Goal: Communication & Community: Answer question/provide support

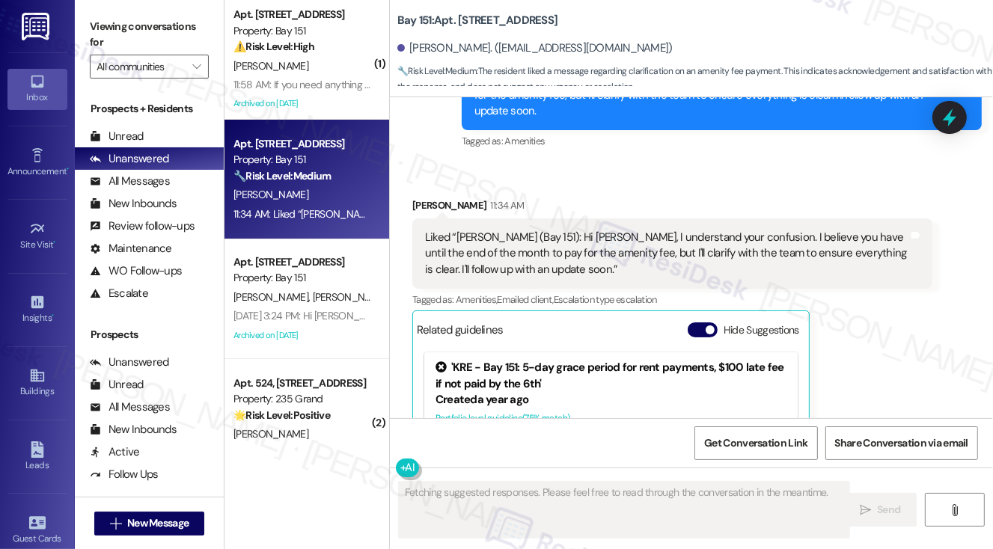
scroll to position [31962, 0]
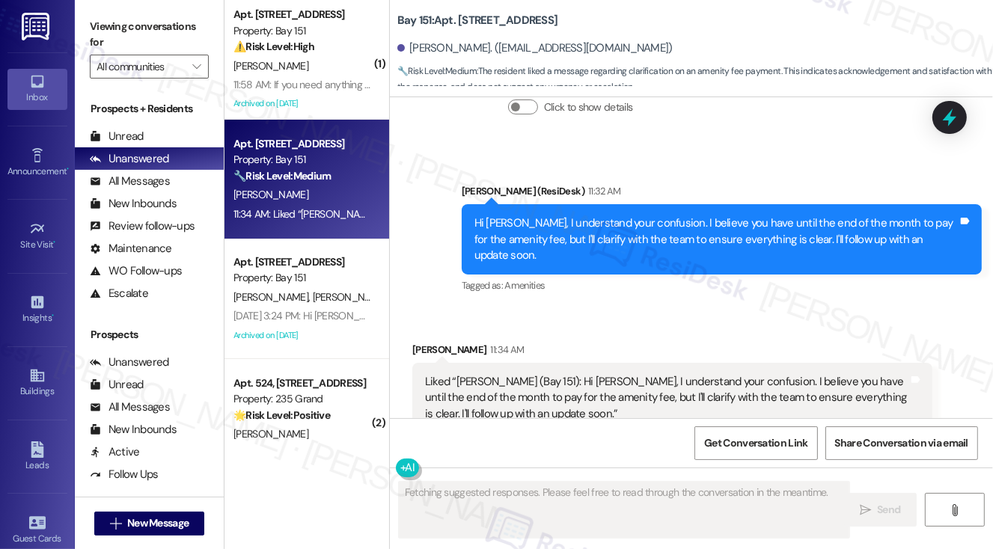
click at [630, 216] on div "Hi Gemeassa, I understand your confusion. I believe you have until the end of t…" at bounding box center [717, 240] width 484 height 48
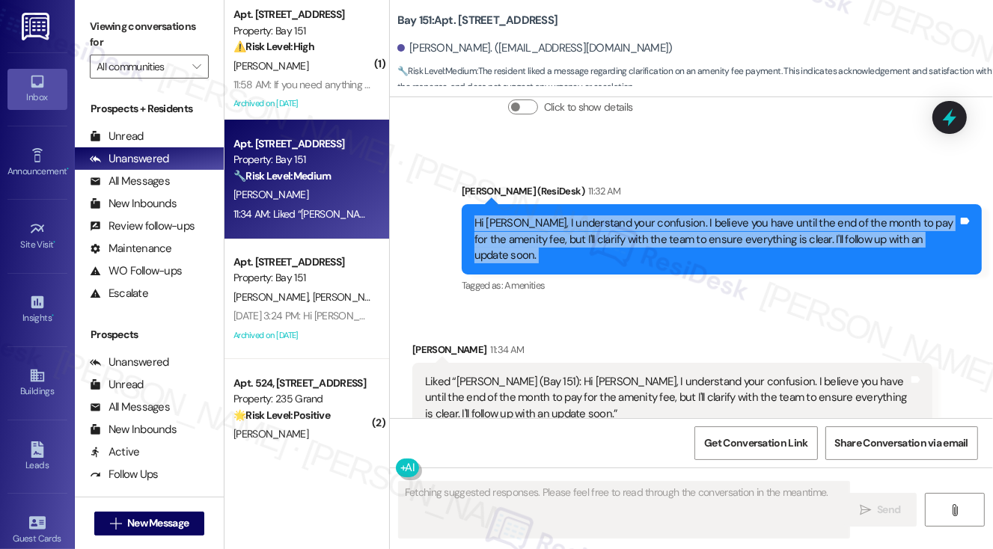
click at [631, 216] on div "Hi Gemeassa, I understand your confusion. I believe you have until the end of t…" at bounding box center [717, 240] width 484 height 48
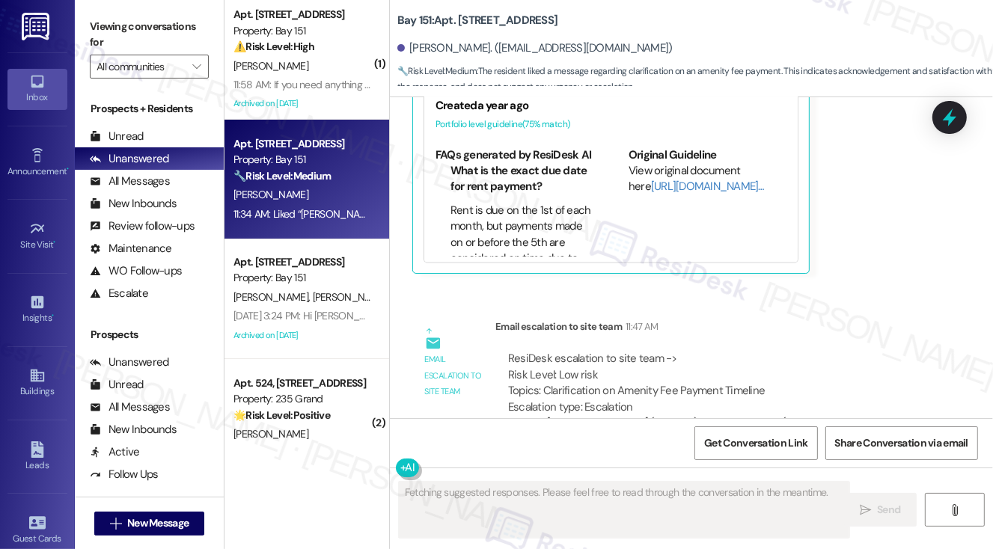
scroll to position [32486, 0]
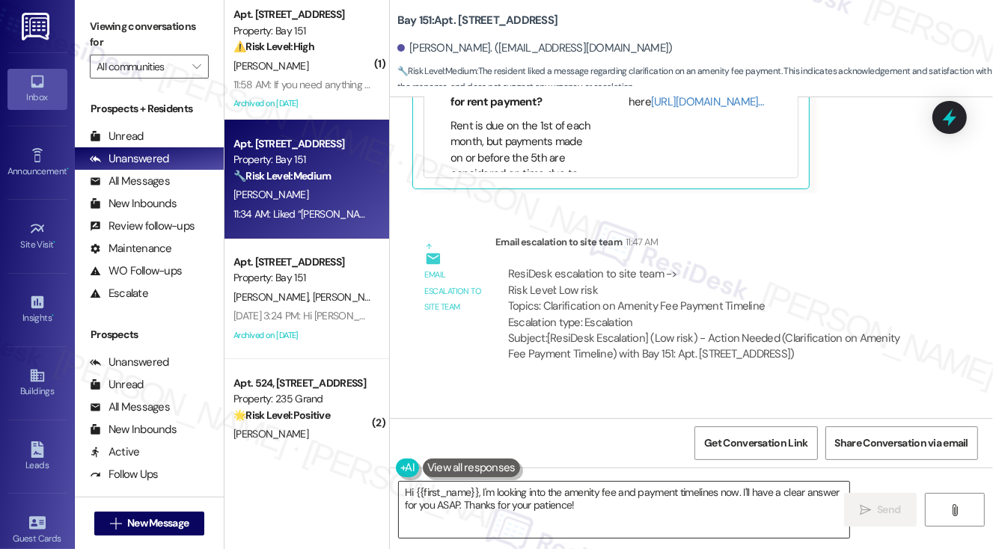
click at [556, 492] on textarea "Hi {{first_name}}, I'm looking into the amenity fee and payment timelines now. …" at bounding box center [624, 510] width 451 height 56
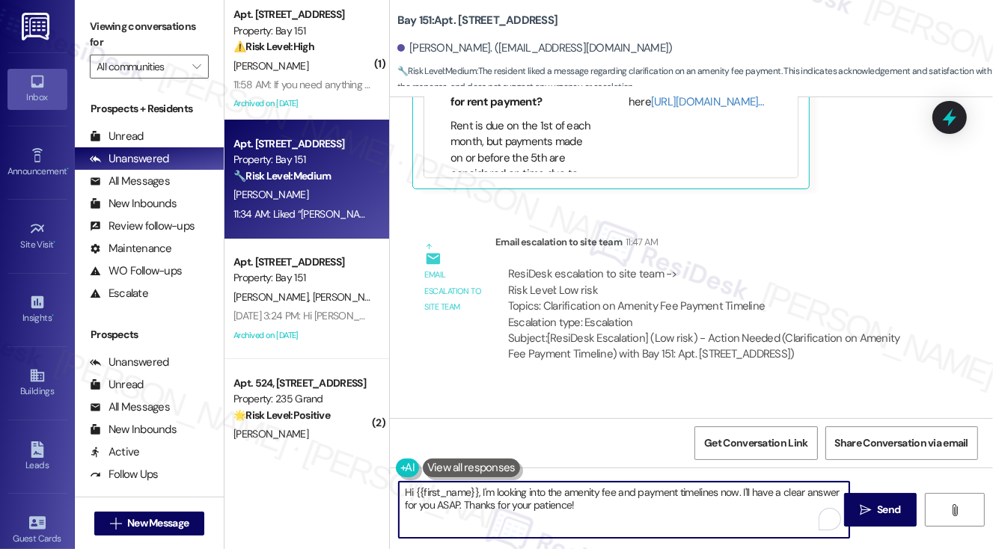
drag, startPoint x: 591, startPoint y: 511, endPoint x: 482, endPoint y: 494, distance: 110.5
click at [482, 494] on textarea "Hi {{first_name}}, I'm looking into the amenity fee and payment timelines now. …" at bounding box center [624, 510] width 451 height 56
paste textarea "Yes please let the resident know that they have until the end of the month for …"
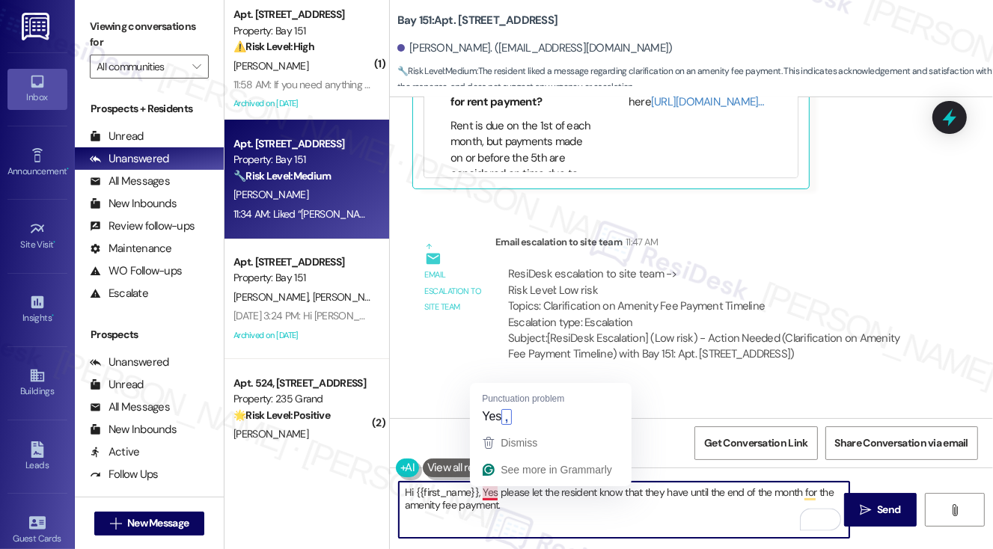
click at [488, 492] on textarea "Hi {{first_name}}, Yes please let the resident know that they have until the en…" at bounding box center [624, 510] width 451 height 56
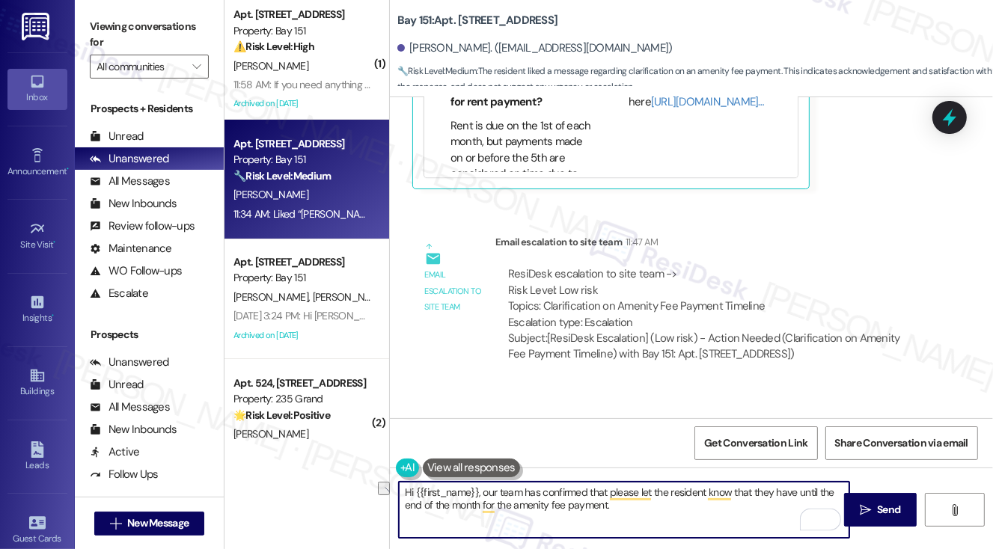
drag, startPoint x: 771, startPoint y: 492, endPoint x: 609, endPoint y: 496, distance: 162.5
click at [609, 496] on textarea "Hi {{first_name}}, our team has confirmed that please let the resident know tha…" at bounding box center [624, 510] width 451 height 56
click at [638, 511] on textarea "Hi {{first_name}}, our team has confirmed that you have until the end of the mo…" at bounding box center [624, 510] width 451 height 56
click at [625, 493] on textarea "Hi {{first_name}}, our team has confirmed that you have until the end of the mo…" at bounding box center [624, 510] width 451 height 56
click at [593, 523] on textarea "Hi {{first_name}}, our team has confirmed that you have until the end of the mo…" at bounding box center [624, 510] width 451 height 56
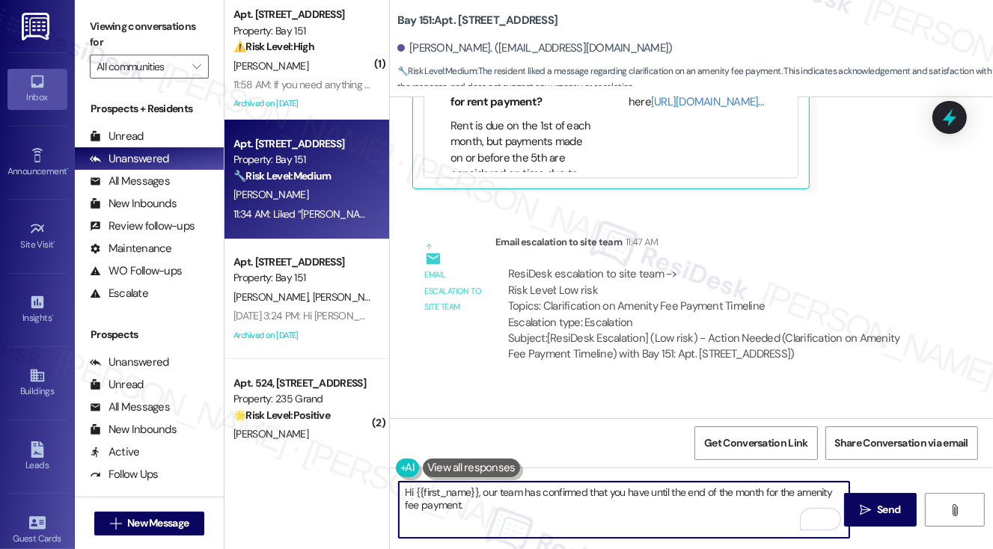
click at [499, 509] on textarea "Hi {{first_name}}, our team has confirmed that you have until the end of the mo…" at bounding box center [624, 510] width 451 height 56
click at [500, 505] on textarea "Hi {{first_name}}, our team has confirmed that you have until the end of the mo…" at bounding box center [624, 510] width 451 height 56
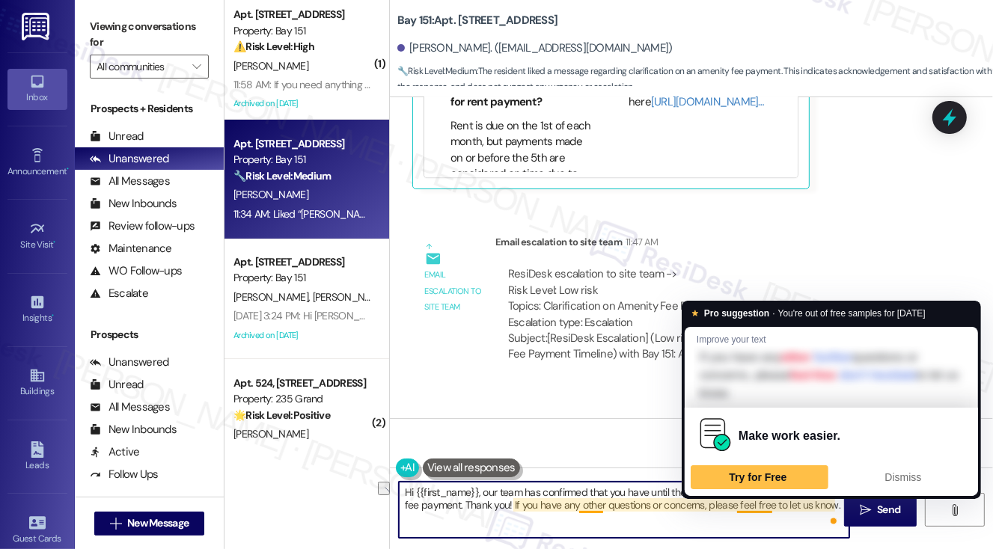
drag, startPoint x: 835, startPoint y: 504, endPoint x: 737, endPoint y: 502, distance: 97.3
click at [737, 502] on textarea "Hi {{first_name}}, our team has confirmed that you have until the end of the mo…" at bounding box center [624, 510] width 451 height 56
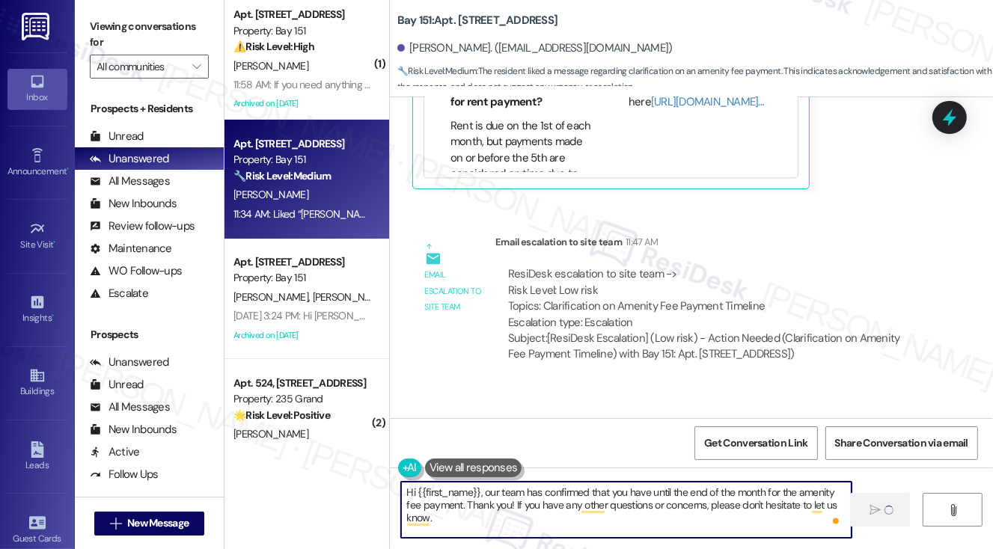
type textarea "Hi {{first_name}}, our team has confirmed that you have until the end of the mo…"
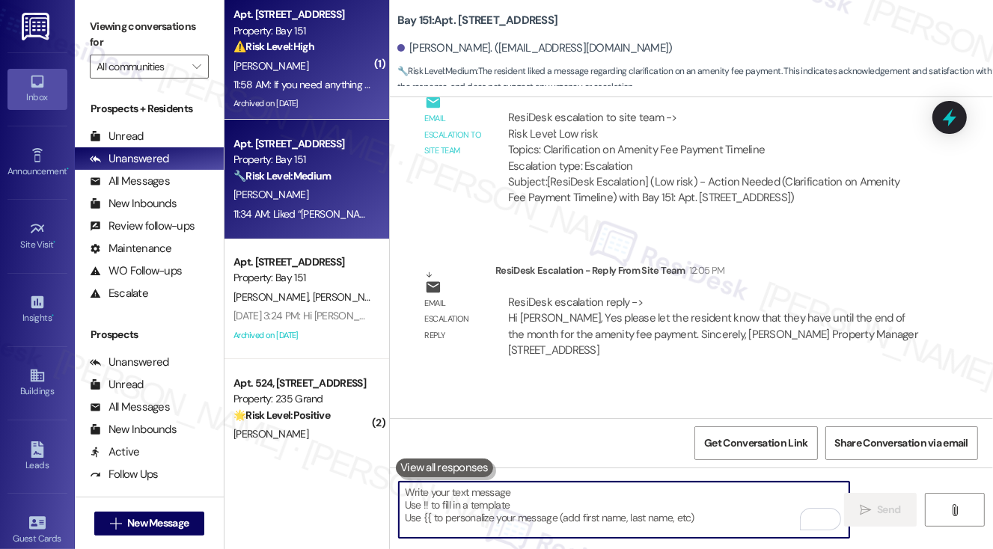
scroll to position [32644, 0]
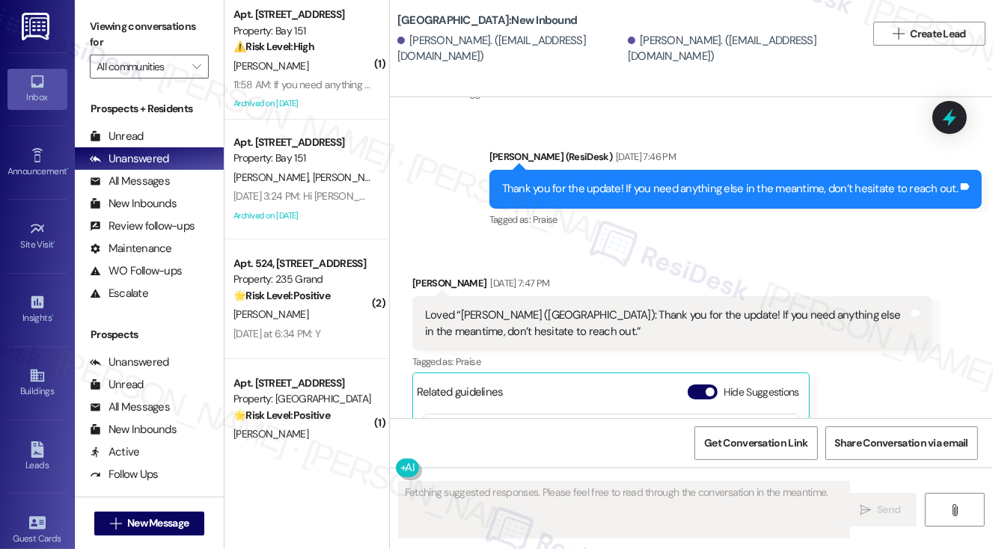
scroll to position [6767, 0]
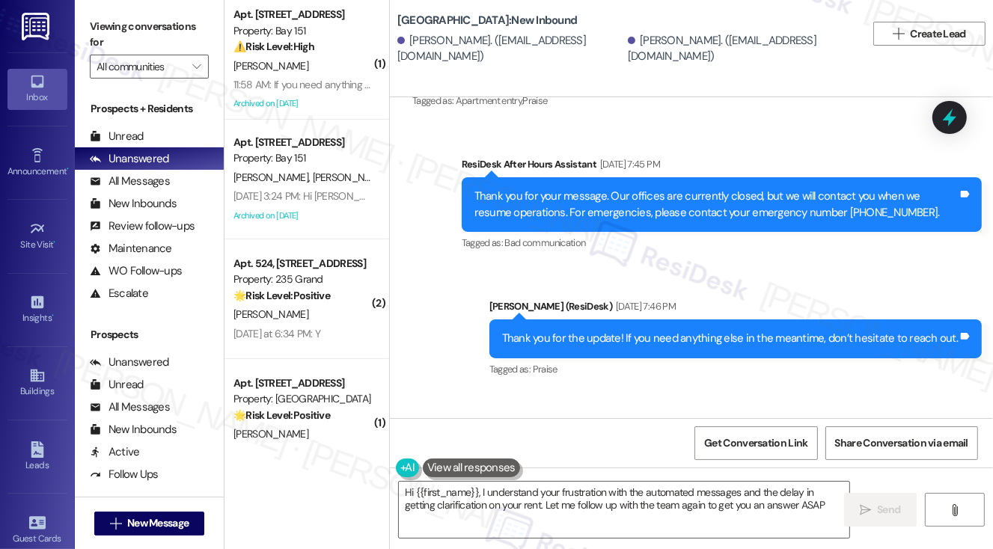
type textarea "Hi {{first_name}}, I understand your frustration with the automated messages an…"
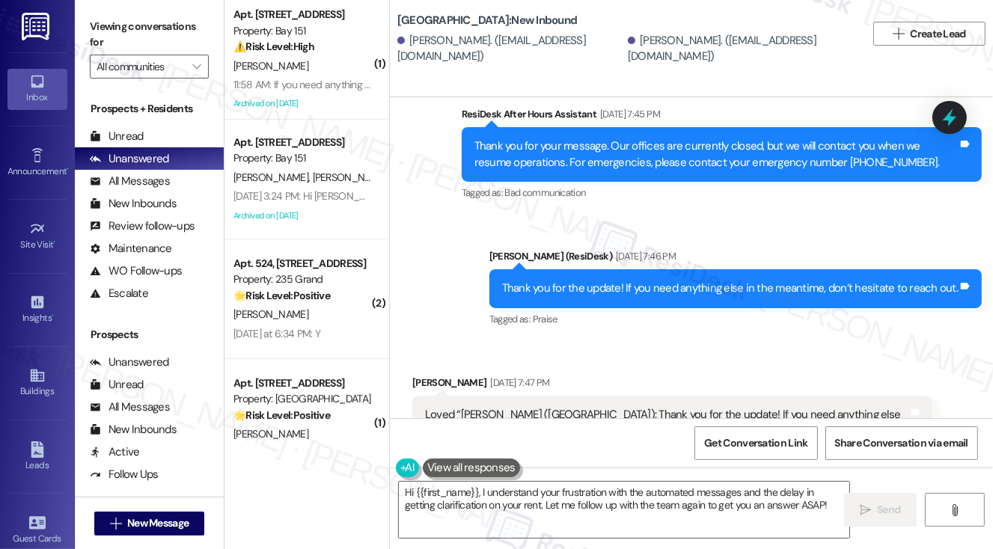
scroll to position [6841, 0]
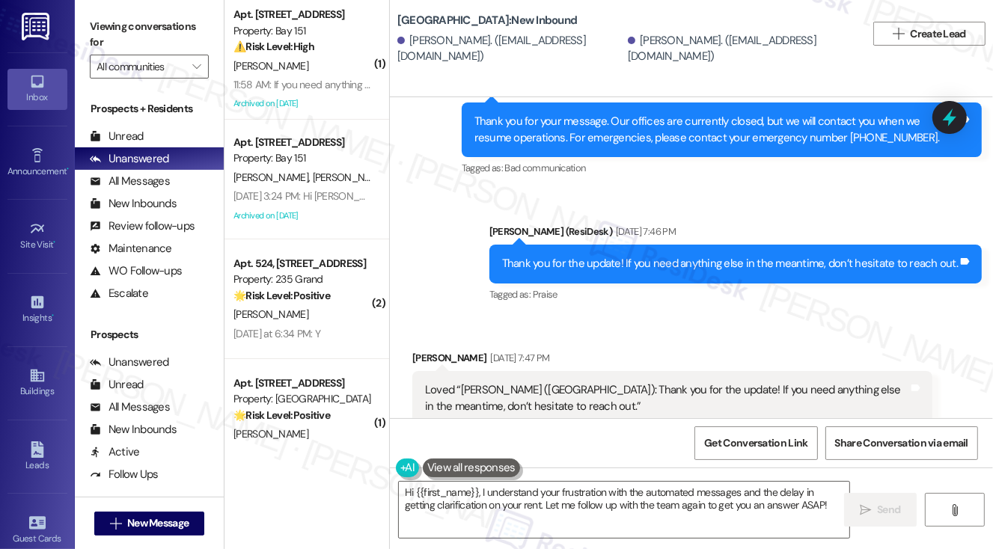
click at [593, 256] on div "Thank you for the update! If you need anything else in the meantime, don’t hesi…" at bounding box center [730, 264] width 456 height 16
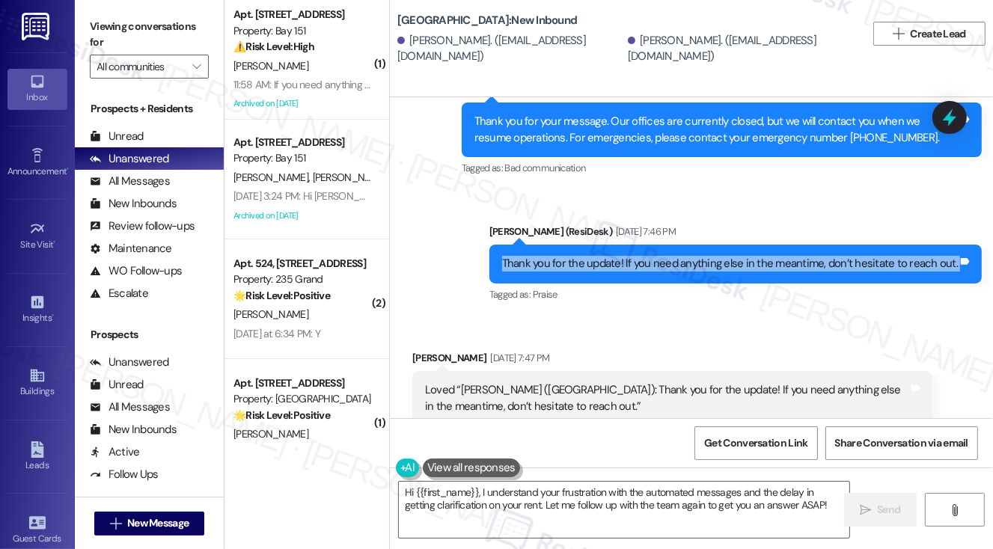
click at [593, 256] on div "Thank you for the update! If you need anything else in the meantime, don’t hesi…" at bounding box center [730, 264] width 456 height 16
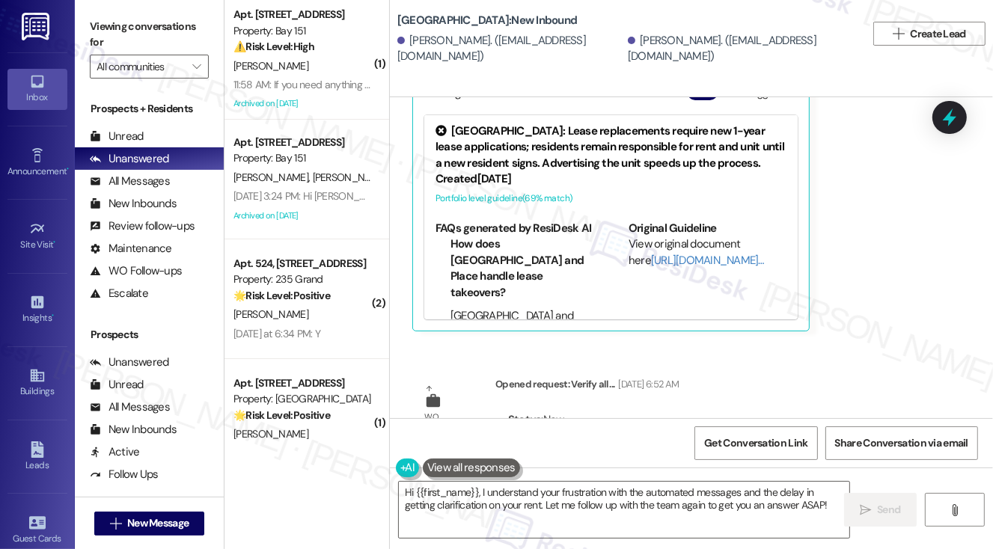
scroll to position [6991, 0]
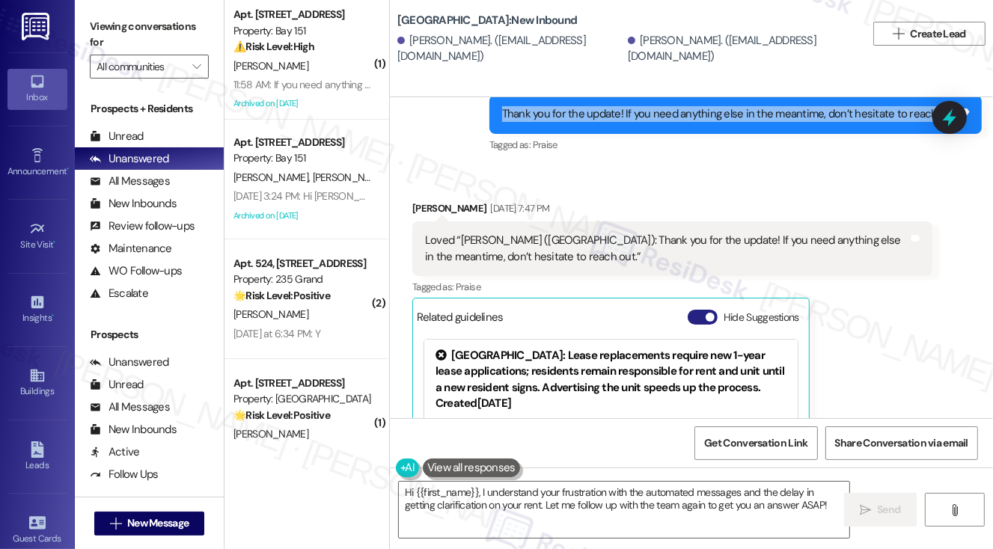
click at [707, 313] on span "button" at bounding box center [710, 317] width 9 height 9
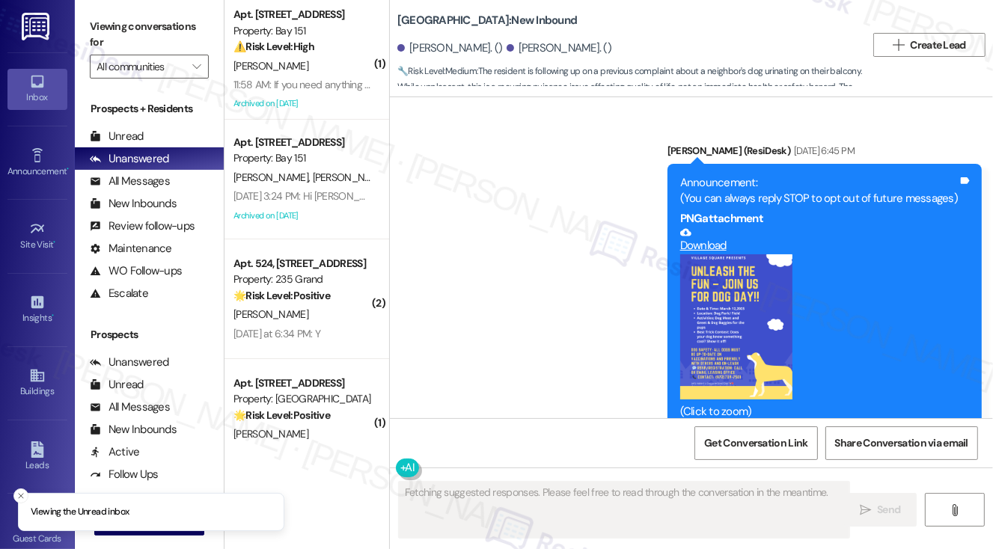
scroll to position [23922, 0]
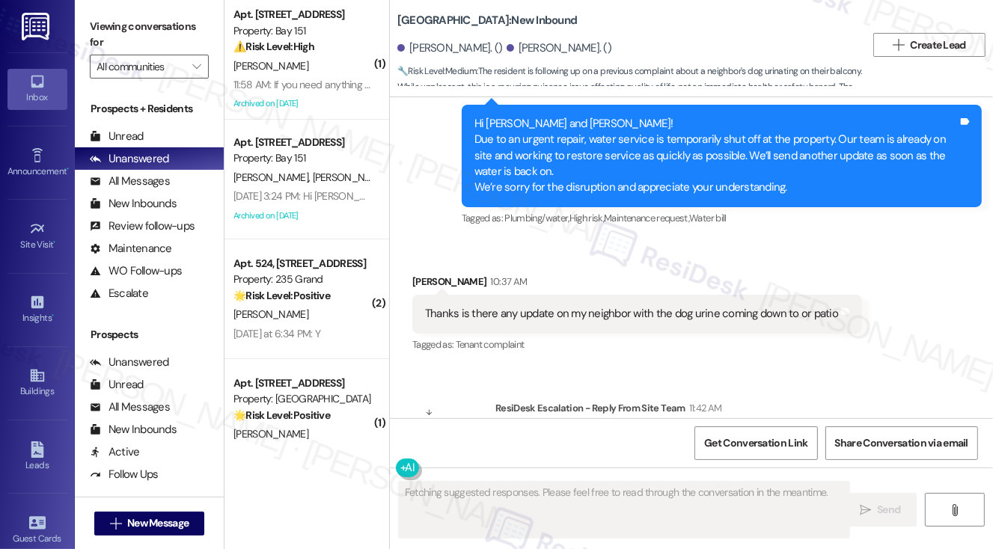
click at [583, 306] on div "Thanks is there any update on my neighbor with the dog urine coming down to or …" at bounding box center [631, 314] width 413 height 16
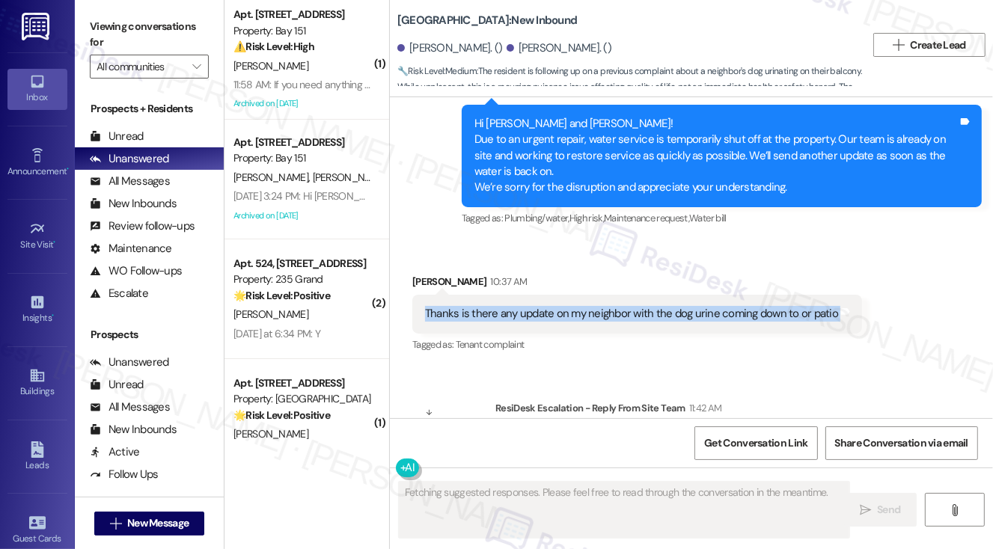
click at [583, 306] on div "Thanks is there any update on my neighbor with the dog urine coming down to or …" at bounding box center [631, 314] width 413 height 16
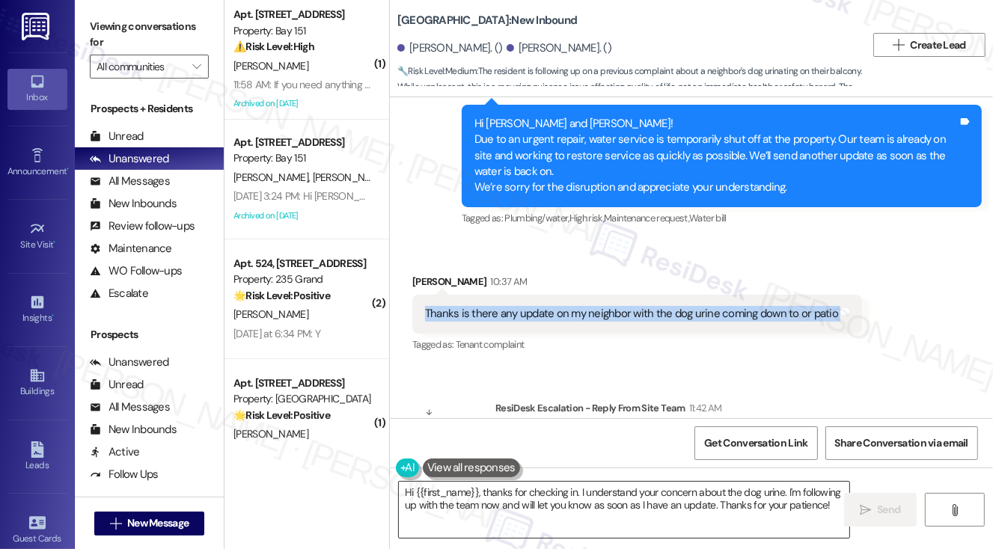
click at [592, 496] on textarea "Hi {{first_name}}, thanks for checking in. I understand your concern about the …" at bounding box center [624, 510] width 451 height 56
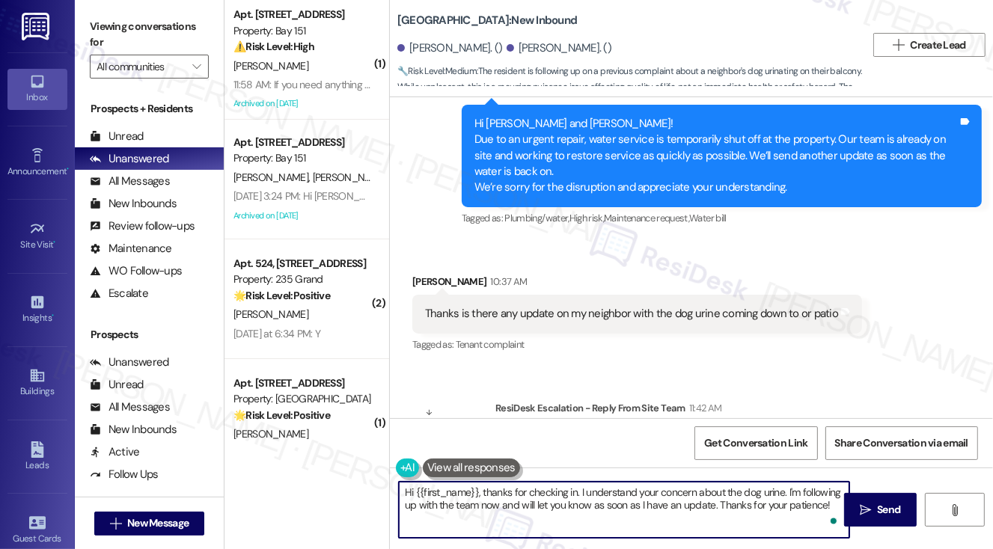
drag, startPoint x: 829, startPoint y: 506, endPoint x: 481, endPoint y: 490, distance: 347.7
click at [481, 490] on textarea "Hi {{first_name}}, thanks for checking in. I understand your concern about the …" at bounding box center [624, 510] width 451 height 56
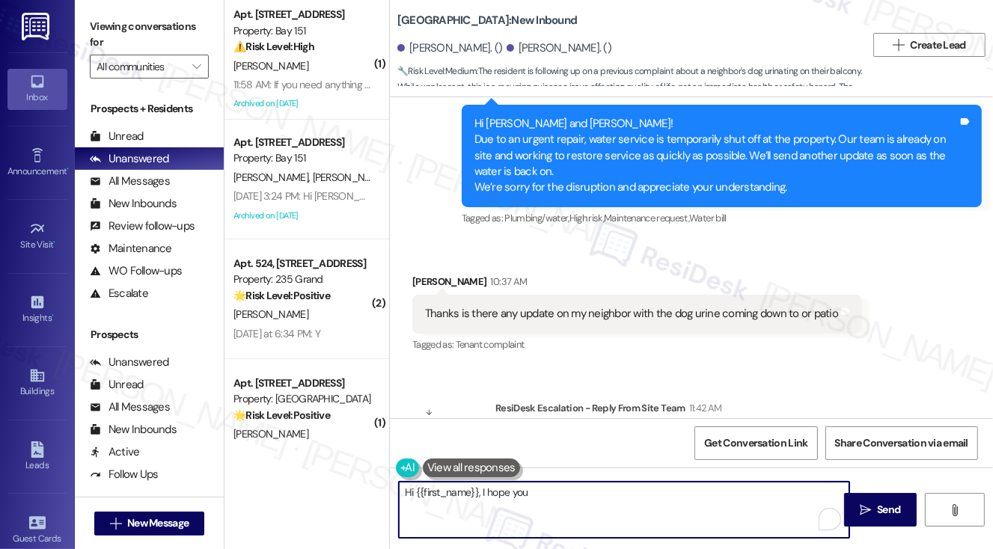
click at [572, 490] on textarea "Hi {{first_name}}, I hope you" at bounding box center [624, 510] width 451 height 56
drag, startPoint x: 509, startPoint y: 496, endPoint x: 484, endPoint y: 493, distance: 25.6
click at [484, 493] on textarea "Hi {{first_name}}, I hope you" at bounding box center [624, 510] width 451 height 56
paste textarea "We will contact the resident and take care of this. Thank you for your patience."
click at [537, 493] on textarea "Hi {{first_name}}, good noon! We will contact the resident and take care of thi…" at bounding box center [624, 510] width 451 height 56
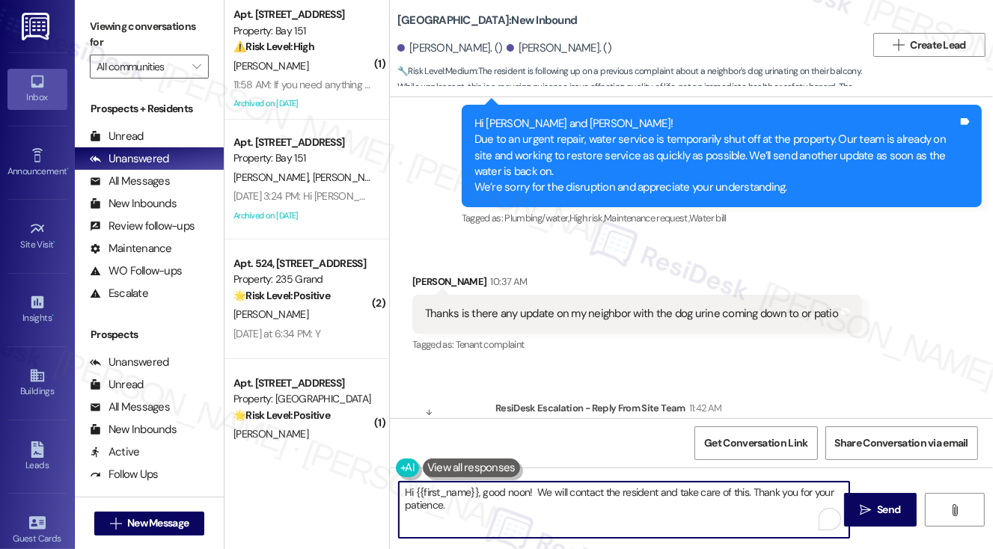
click at [537, 493] on textarea "Hi {{first_name}}, good noon! We will contact the resident and take care of thi…" at bounding box center [624, 510] width 451 height 56
click at [638, 502] on textarea "Hi {{first_name}}, good noon! Our team have shared an update that they will con…" at bounding box center [624, 510] width 451 height 56
click at [537, 490] on textarea "Hi {{first_name}}, good noon! Our team has shared an update that they will cont…" at bounding box center [624, 510] width 451 height 56
click at [425, 274] on div "[PERSON_NAME] 10:37 AM" at bounding box center [637, 284] width 450 height 21
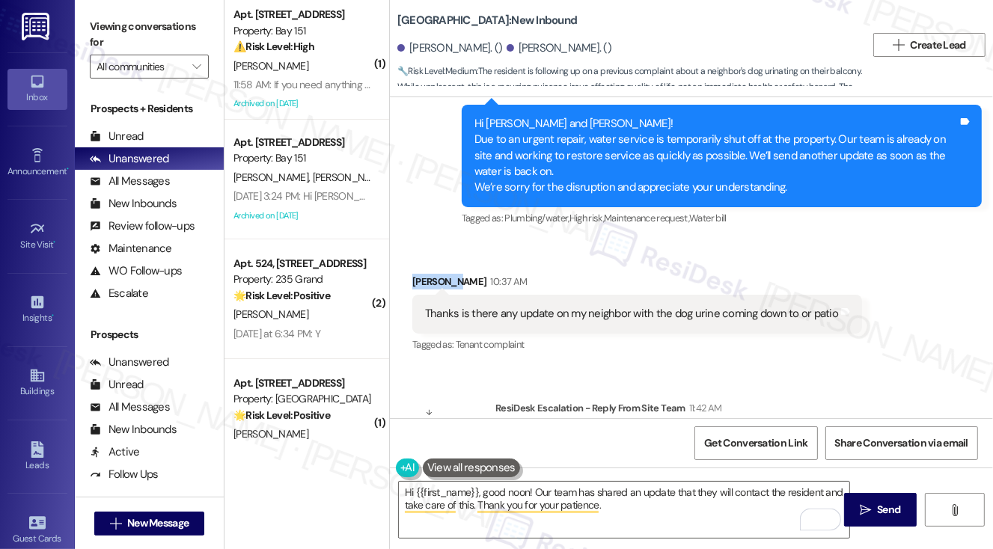
copy div "[PERSON_NAME]"
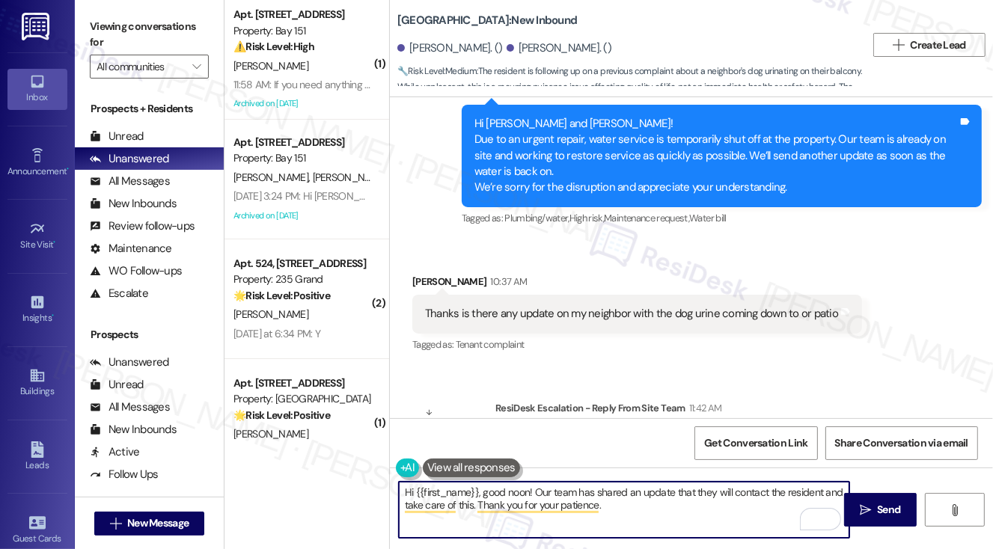
drag, startPoint x: 415, startPoint y: 492, endPoint x: 479, endPoint y: 483, distance: 64.3
click at [479, 483] on textarea "Hi {{first_name}}, good noon! Our team has shared an update that they will cont…" at bounding box center [624, 510] width 451 height 56
paste textarea "[PERSON_NAME]"
click at [591, 509] on textarea "Hi [PERSON_NAME], good noon! Our team has shared an update that they will conta…" at bounding box center [624, 510] width 451 height 56
click at [627, 499] on textarea "Hi [PERSON_NAME], good afternoon! Our team has shared an update that they will …" at bounding box center [624, 510] width 451 height 56
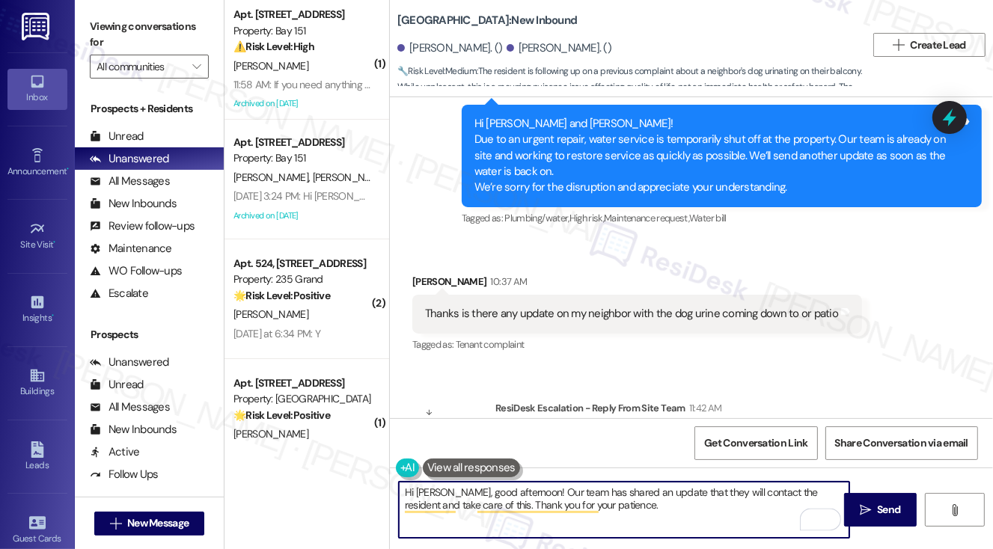
click at [520, 490] on textarea "Hi [PERSON_NAME], good afternoon! Our team has shared an update that they will …" at bounding box center [624, 510] width 451 height 56
click at [596, 496] on textarea "Hi [PERSON_NAME], good afternoon! Our team has shared an update that they will …" at bounding box center [624, 510] width 451 height 56
click at [698, 502] on textarea "Hi [PERSON_NAME], good afternoon! Our team has shared an update that they will …" at bounding box center [624, 510] width 451 height 56
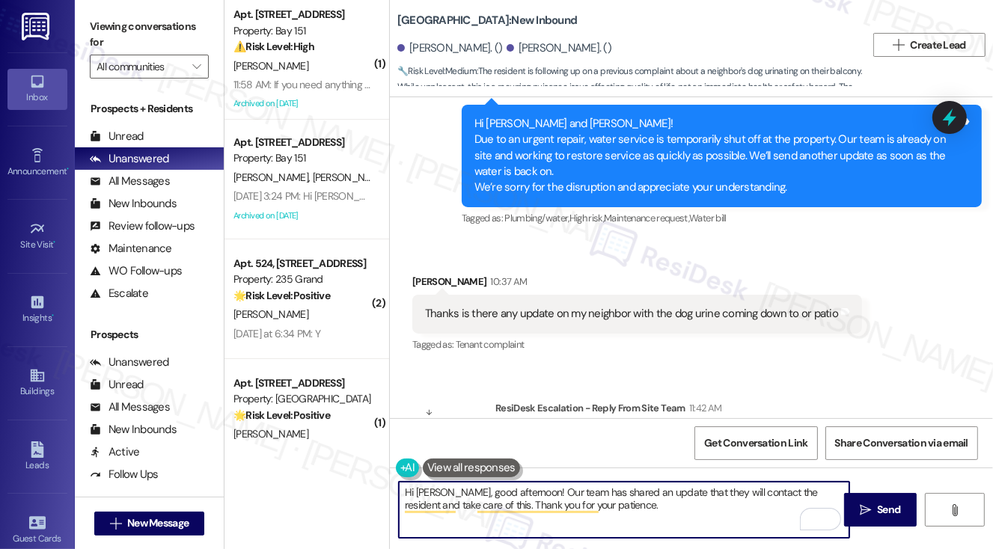
click at [596, 517] on textarea "Hi [PERSON_NAME], good afternoon! Our team has shared an update that they will …" at bounding box center [624, 510] width 451 height 56
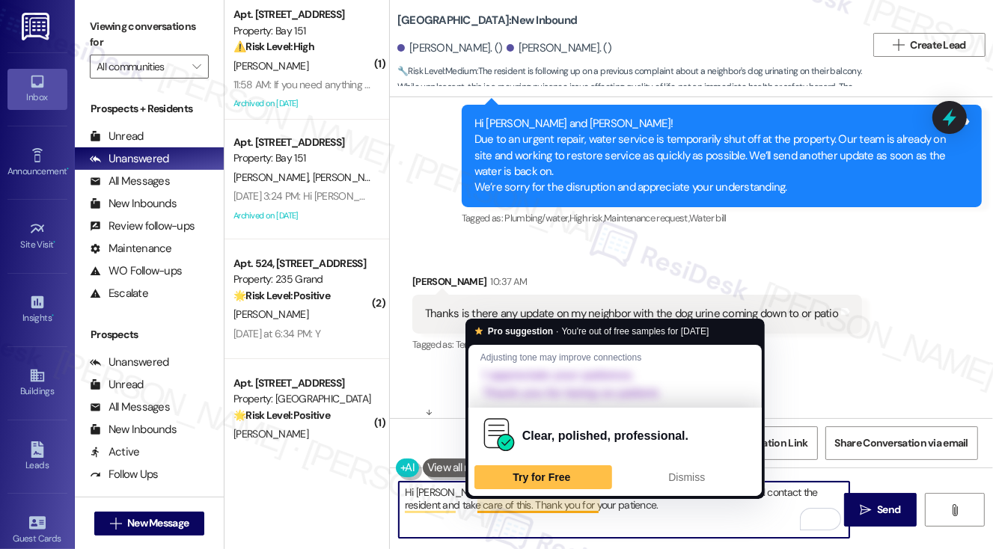
click at [650, 509] on textarea "Hi [PERSON_NAME], good afternoon! Our team has shared an update that they will …" at bounding box center [624, 510] width 451 height 56
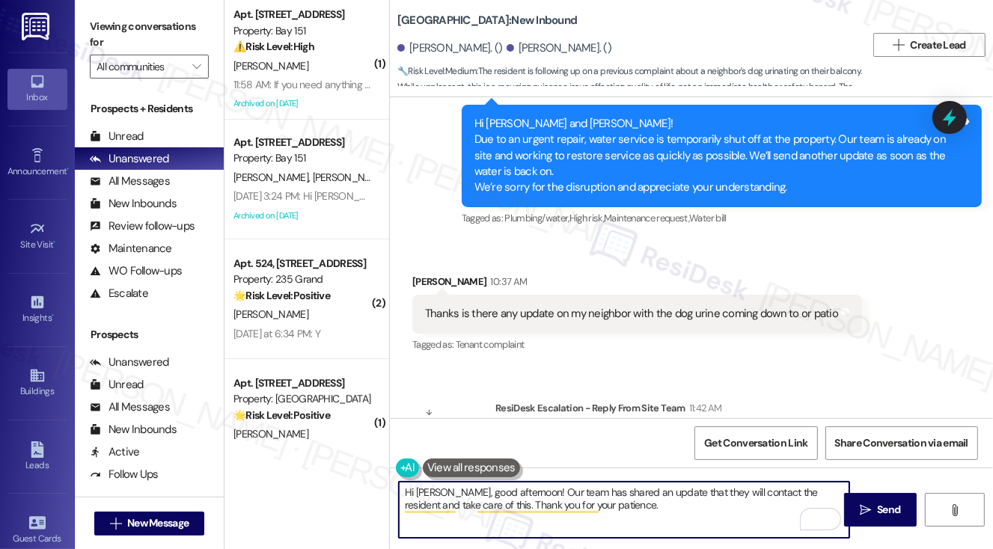
click at [674, 490] on textarea "Hi [PERSON_NAME], good afternoon! Our team has shared an update that they will …" at bounding box center [624, 510] width 451 height 56
click at [691, 500] on textarea "Hi [PERSON_NAME], good afternoon! Our team has shared an update that they will …" at bounding box center [624, 510] width 451 height 56
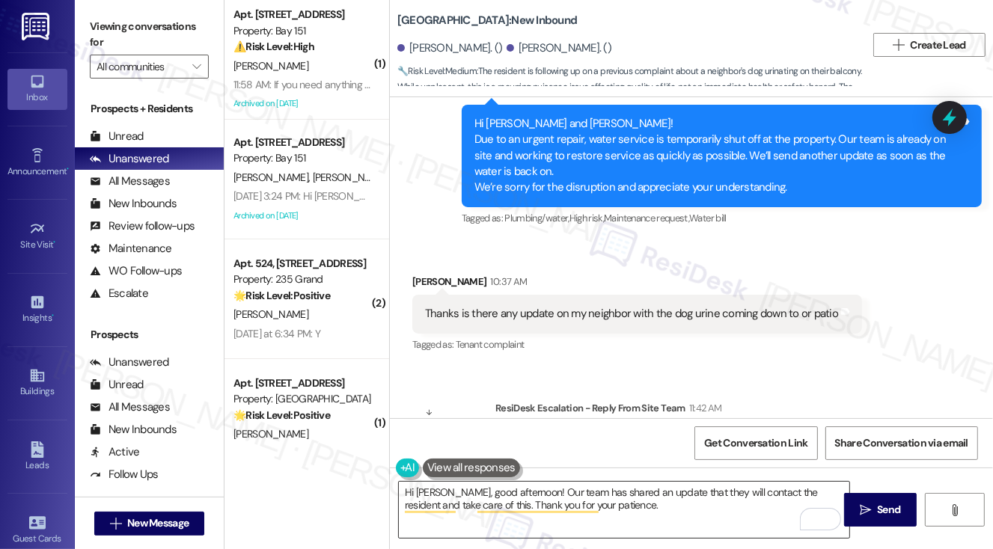
drag, startPoint x: 865, startPoint y: 509, endPoint x: 637, endPoint y: 510, distance: 228.3
click at [638, 509] on div "Hi [PERSON_NAME], good afternoon! Our team has shared an update that they will …" at bounding box center [691, 524] width 603 height 112
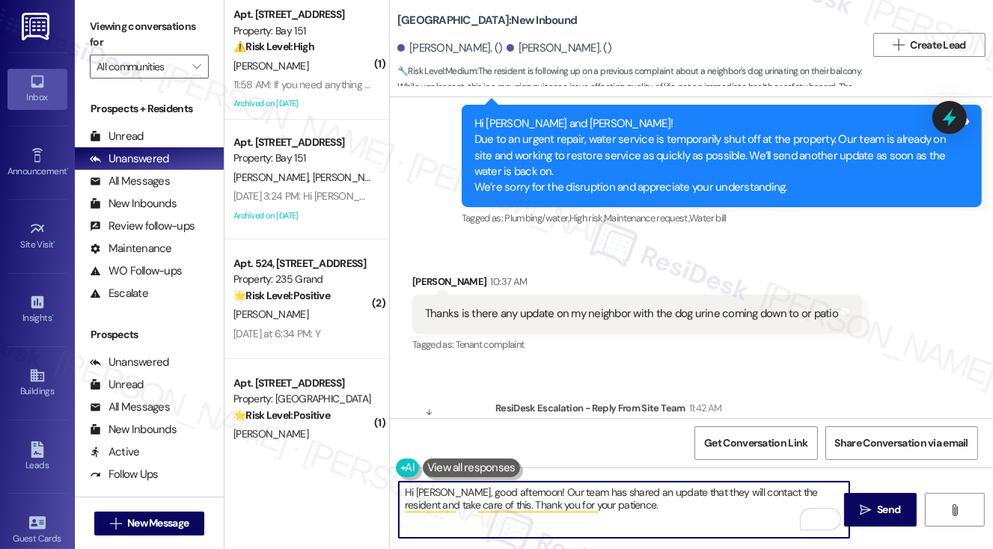
click at [465, 506] on textarea "Hi [PERSON_NAME], good afternoon! Our team has shared an update that they will …" at bounding box center [624, 510] width 451 height 56
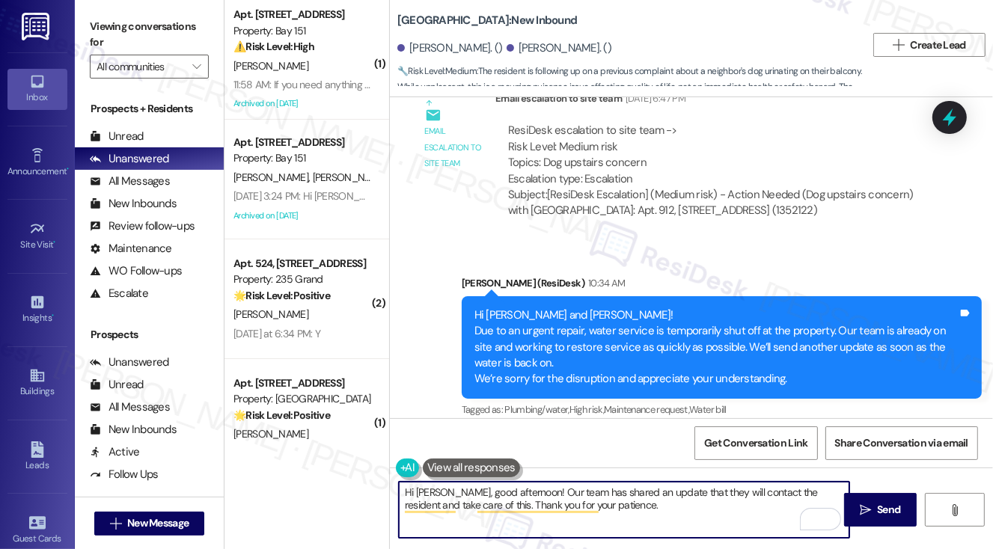
scroll to position [23622, 0]
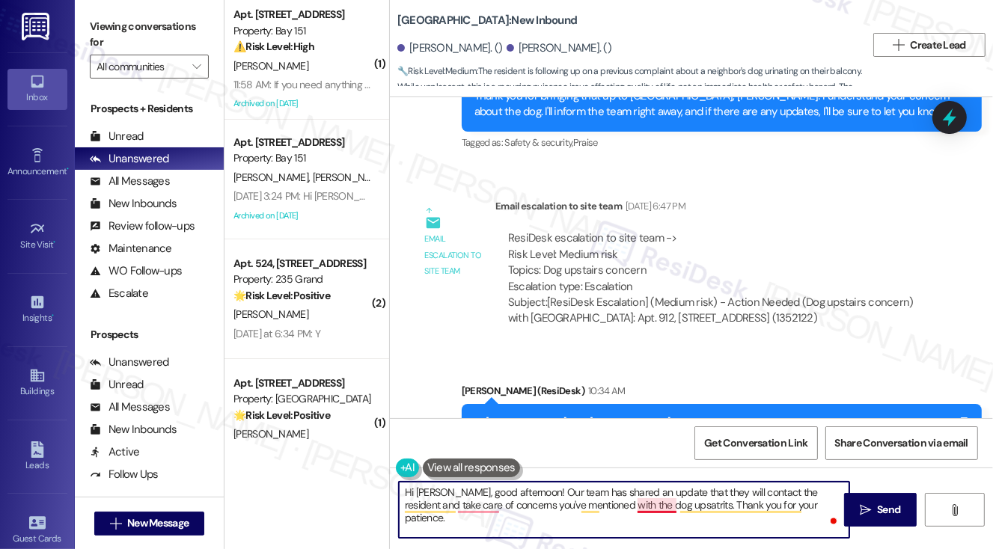
click at [661, 503] on textarea "Hi [PERSON_NAME], good afternoon! Our team has shared an update that they will …" at bounding box center [624, 510] width 451 height 56
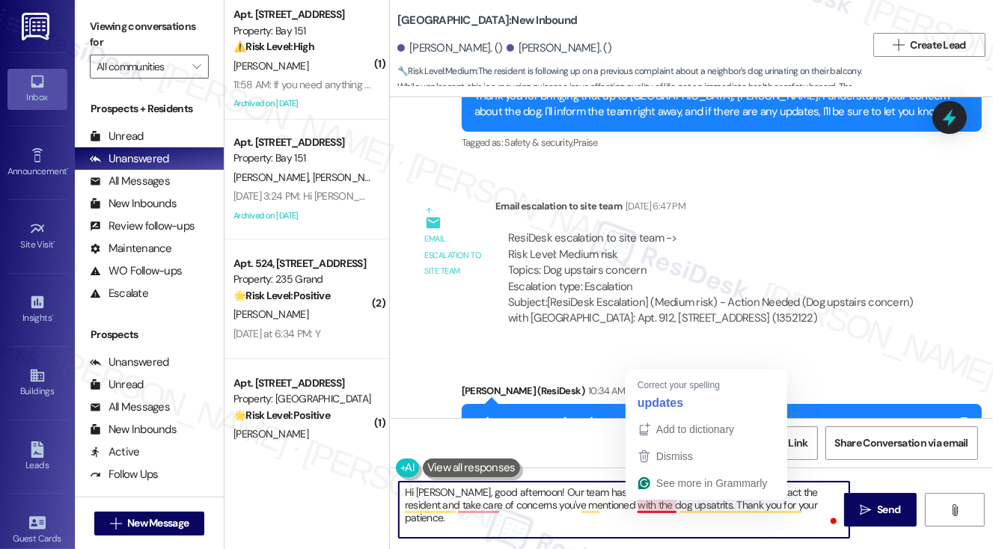
click at [662, 503] on textarea "Hi [PERSON_NAME], good afternoon! Our team has shared an update that they will …" at bounding box center [624, 510] width 451 height 56
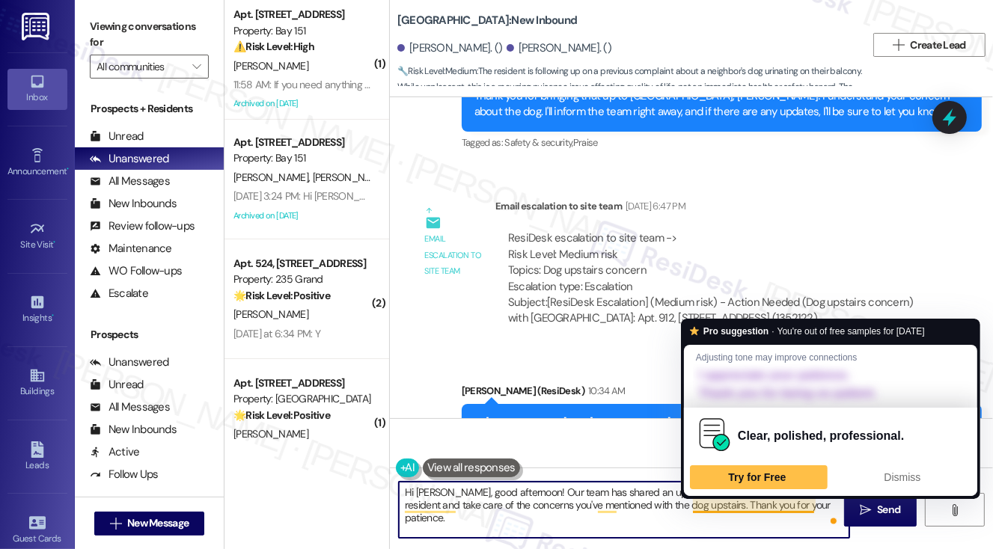
click at [771, 510] on textarea "Hi [PERSON_NAME], good afternoon! Our team has shared an update that they will …" at bounding box center [624, 510] width 451 height 56
click at [614, 502] on textarea "Hi [PERSON_NAME], good afternoon! Our team has shared an update that they will …" at bounding box center [624, 510] width 451 height 56
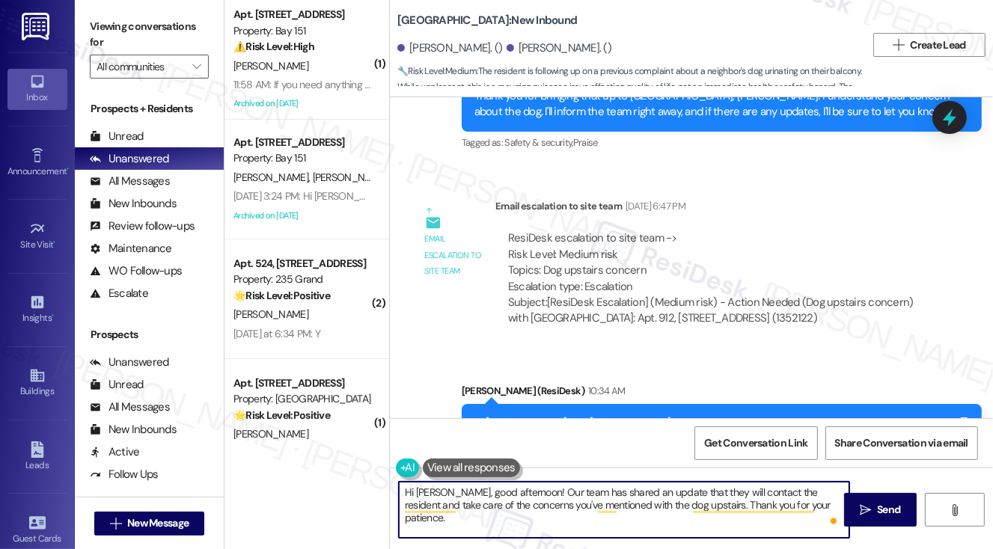
click at [490, 496] on textarea "Hi [PERSON_NAME], good afternoon! Our team has shared an update that they will …" at bounding box center [624, 510] width 451 height 56
click at [573, 502] on textarea "Hi [PERSON_NAME], good afternoon! Our team has shared an update that they will …" at bounding box center [624, 510] width 451 height 56
click at [681, 503] on textarea "Hi [PERSON_NAME], good afternoon! Our team has shared an update that they will …" at bounding box center [624, 510] width 451 height 56
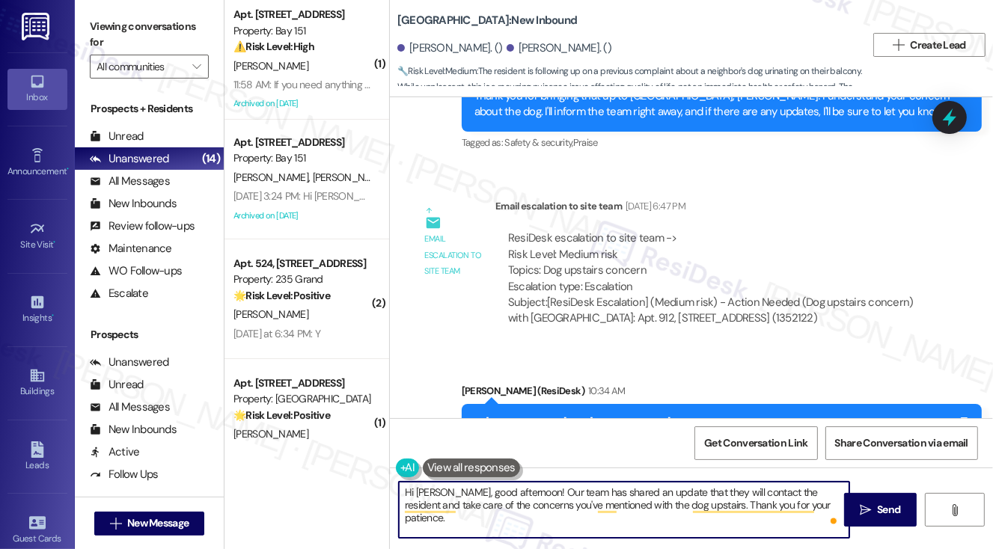
click at [823, 506] on textarea "Hi [PERSON_NAME], good afternoon! Our team has shared an update that they will …" at bounding box center [624, 510] width 451 height 56
click at [700, 528] on textarea "Hi [PERSON_NAME], good afternoon! Our team has shared an update that they will …" at bounding box center [624, 510] width 451 height 56
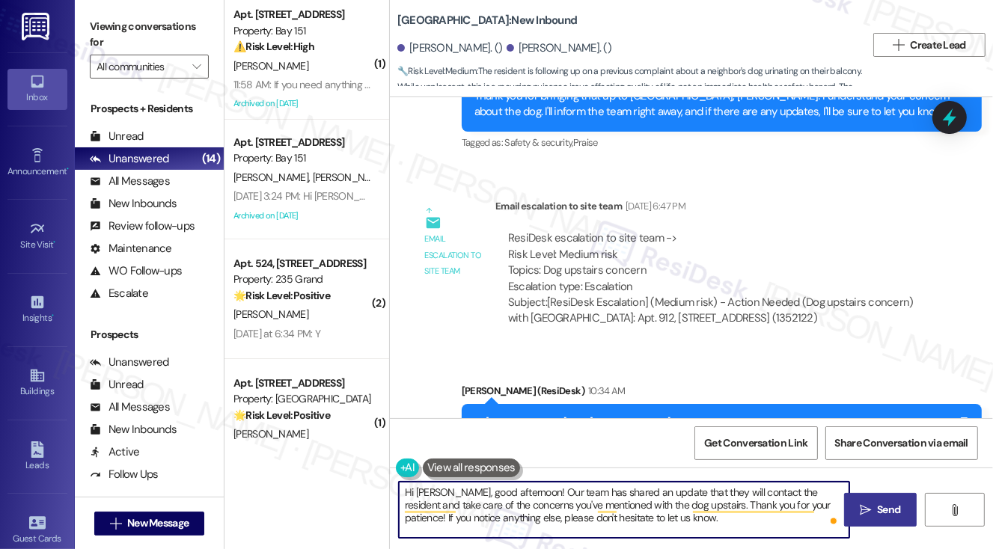
type textarea "Hi [PERSON_NAME], good afternoon! Our team has shared an update that they will …"
click at [861, 505] on icon "" at bounding box center [865, 511] width 11 height 12
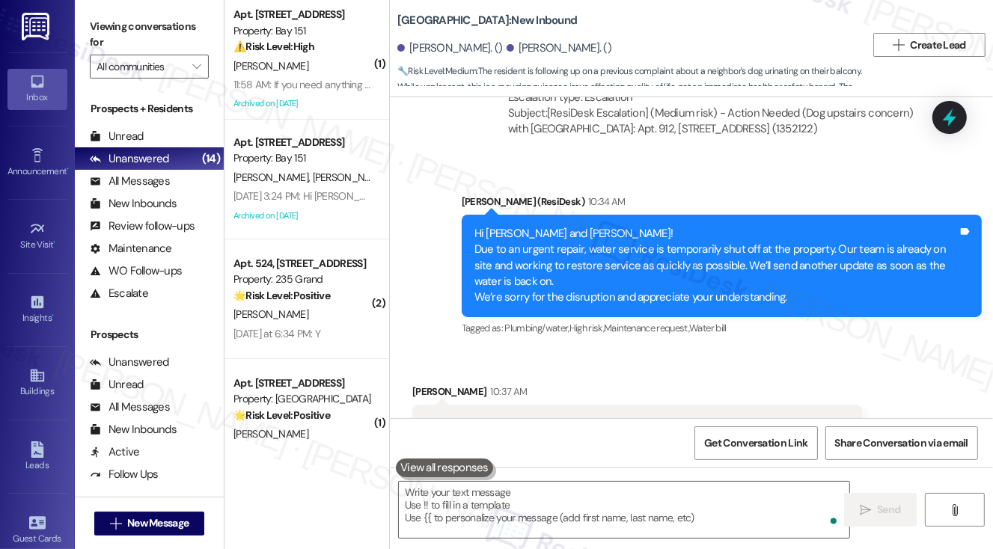
scroll to position [23922, 0]
